Goal: Transaction & Acquisition: Purchase product/service

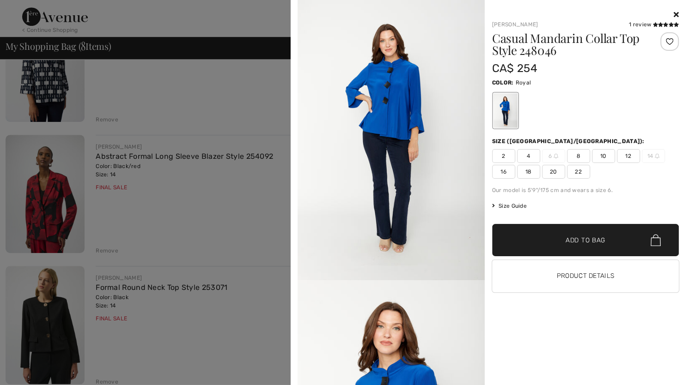
scroll to position [282, 0]
click at [672, 15] on div at bounding box center [585, 14] width 187 height 11
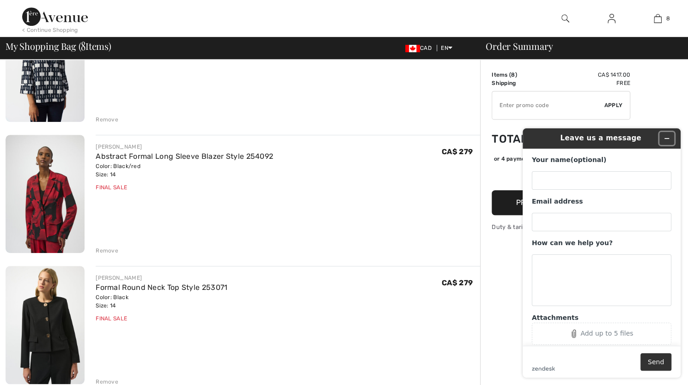
click at [667, 139] on icon "Minimize widget" at bounding box center [666, 138] width 6 height 6
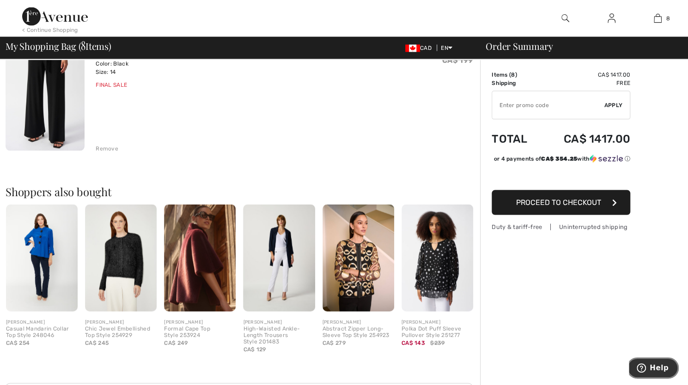
scroll to position [1047, 0]
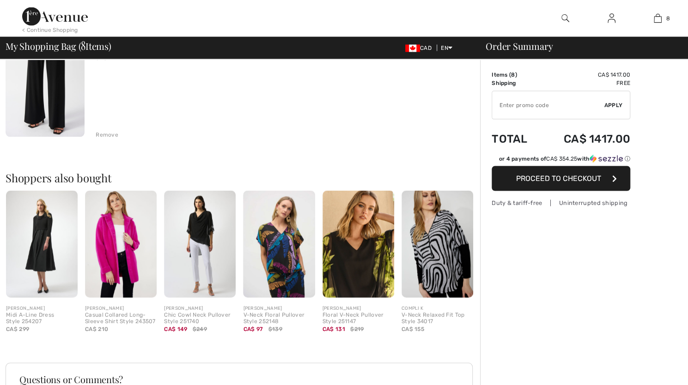
checkbox input "true"
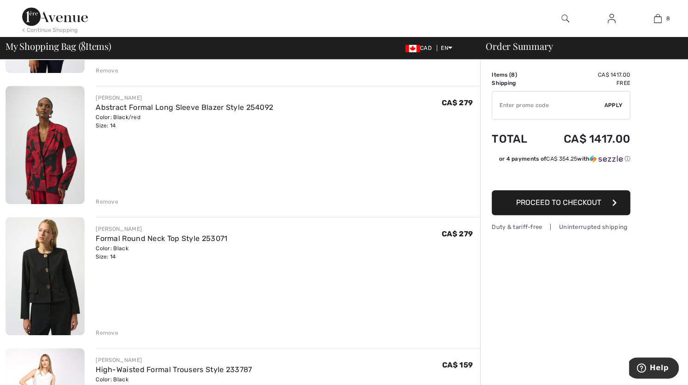
scroll to position [362, 0]
